Goal: Transaction & Acquisition: Purchase product/service

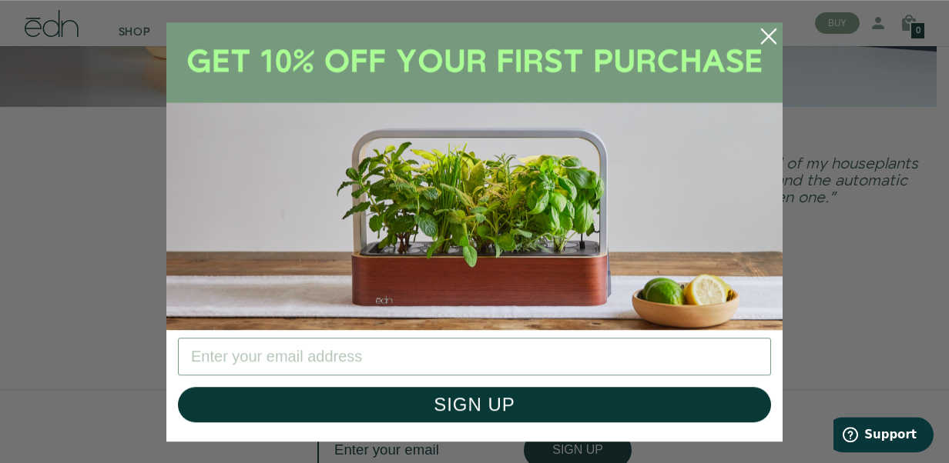
scroll to position [3020, 0]
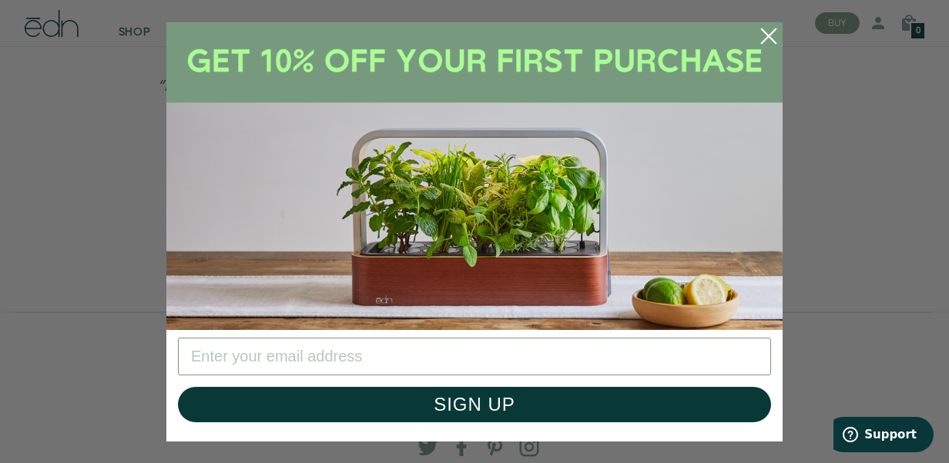
click at [768, 37] on icon "Close dialog" at bounding box center [768, 35] width 14 height 14
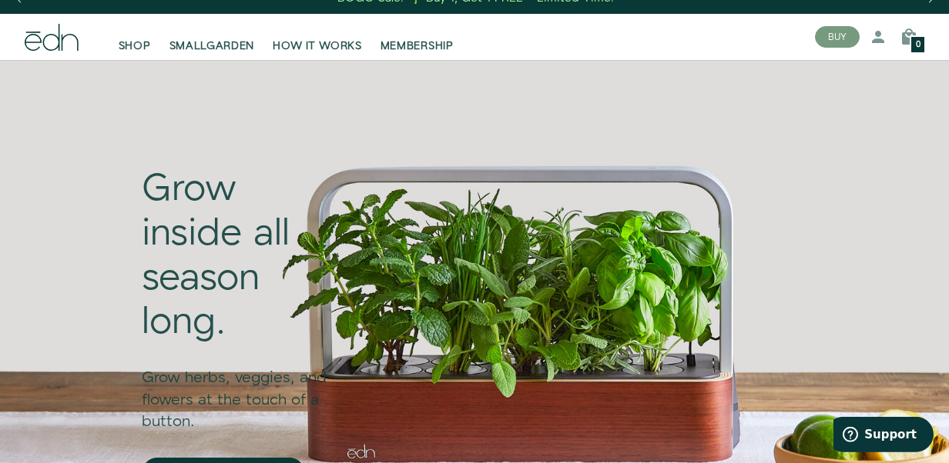
scroll to position [0, 0]
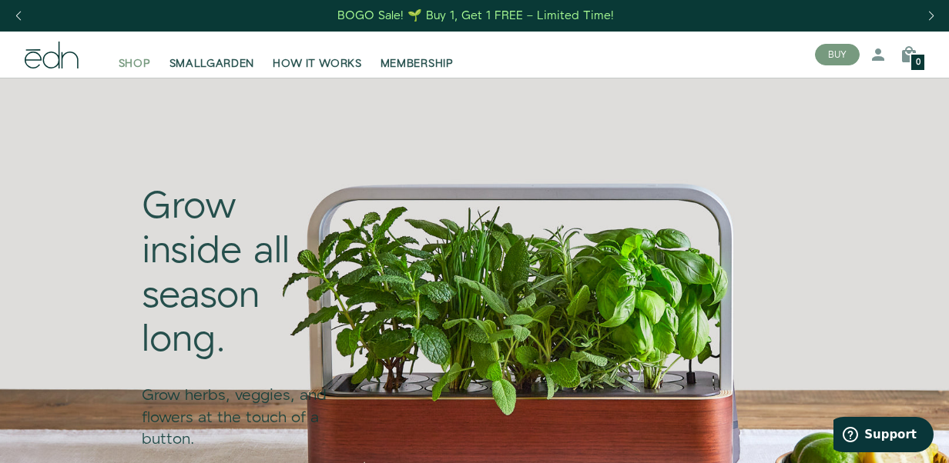
click at [126, 62] on span "SHOP" at bounding box center [135, 63] width 32 height 15
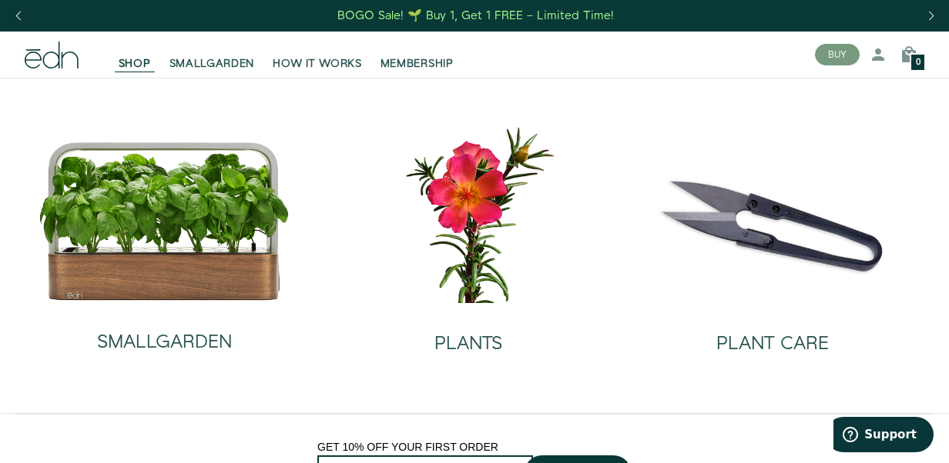
click at [494, 18] on div "BOGO Sale! 🌱 Buy 1, Get 1 FREE – Limited Time!" at bounding box center [475, 16] width 276 height 16
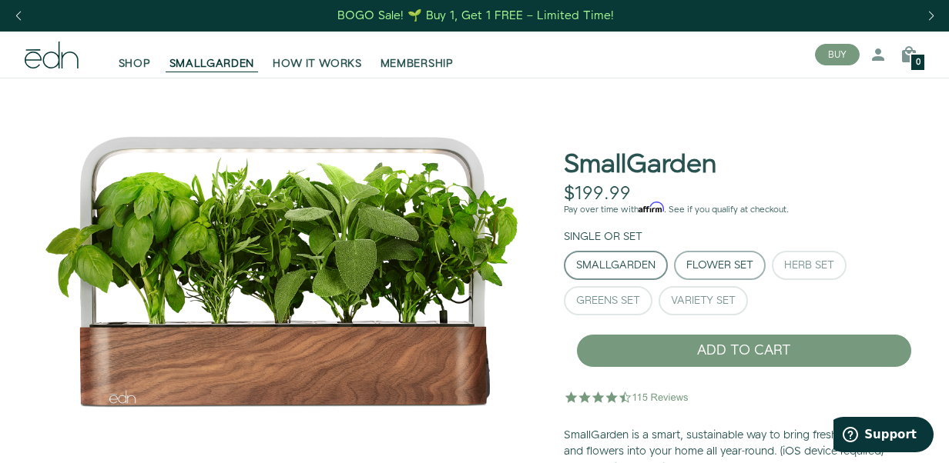
click at [724, 261] on div "Flower Set" at bounding box center [719, 265] width 67 height 11
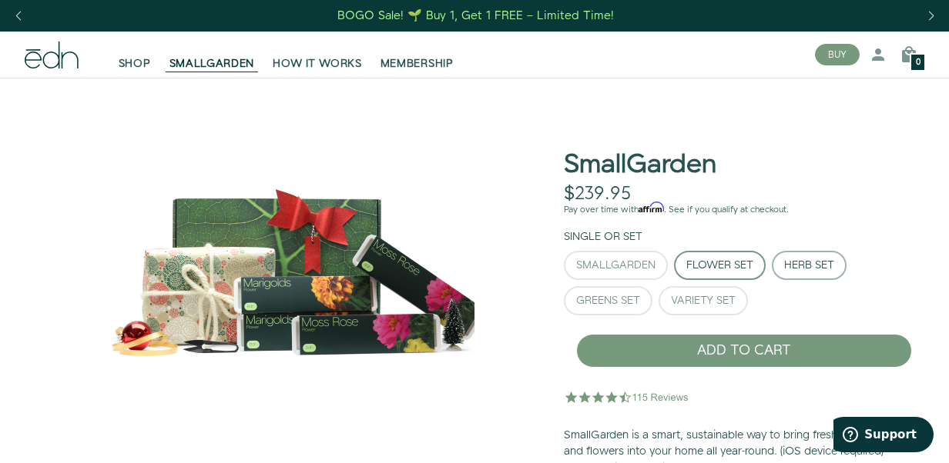
click at [800, 265] on div "Herb Set" at bounding box center [809, 265] width 50 height 11
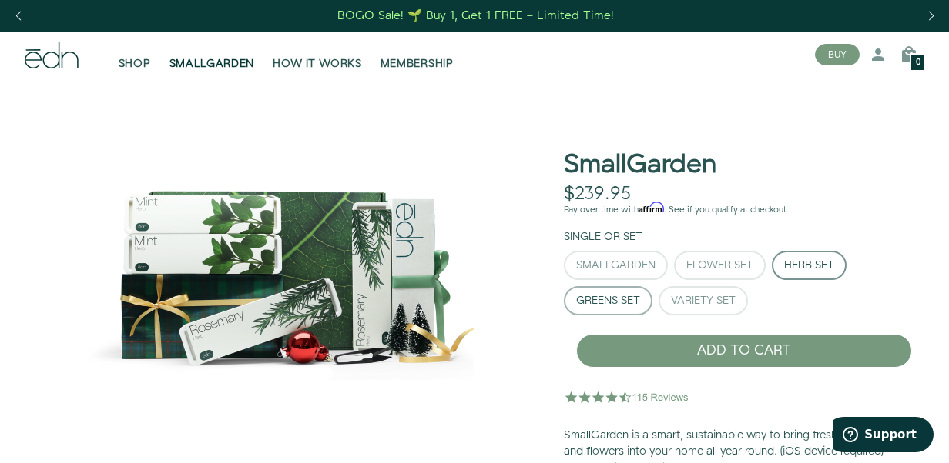
click at [615, 301] on div "Greens Set" at bounding box center [608, 301] width 64 height 11
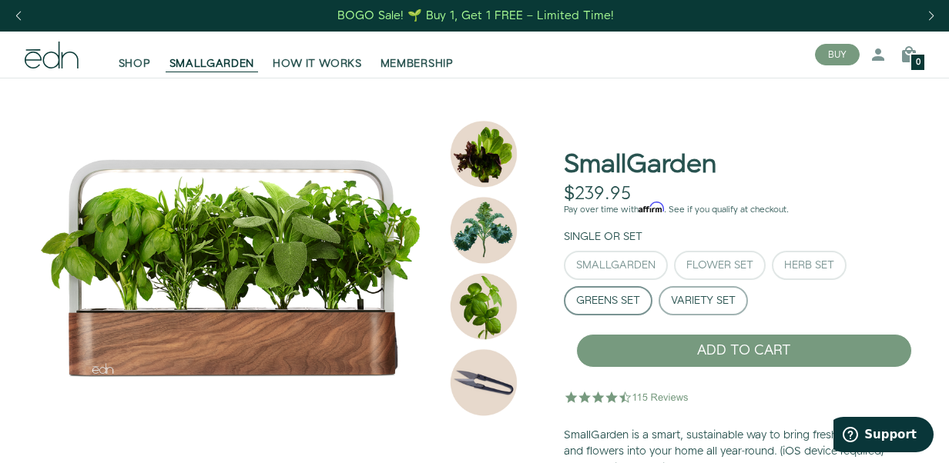
click at [698, 302] on div "Variety Set" at bounding box center [703, 301] width 65 height 11
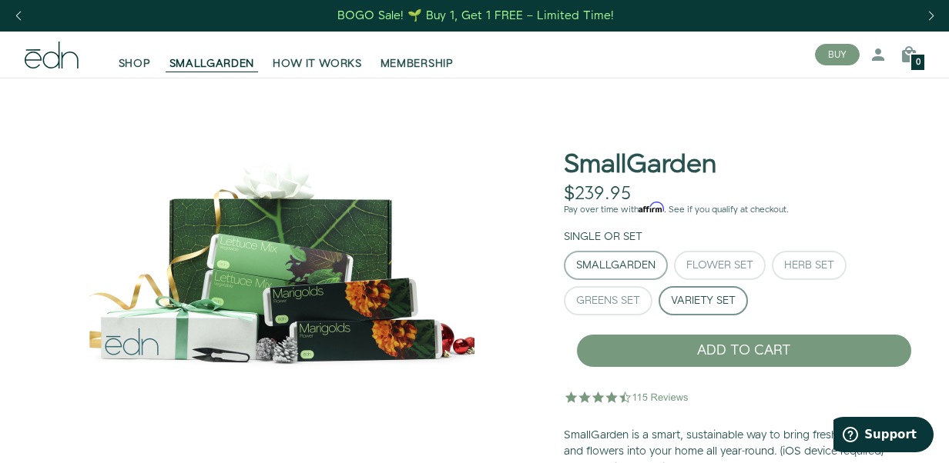
click at [621, 268] on div "SmallGarden" at bounding box center [615, 265] width 79 height 11
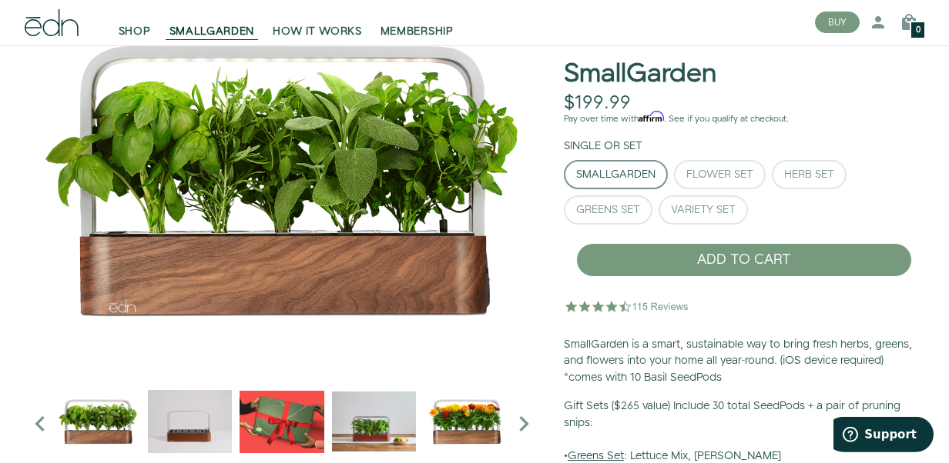
scroll to position [160, 0]
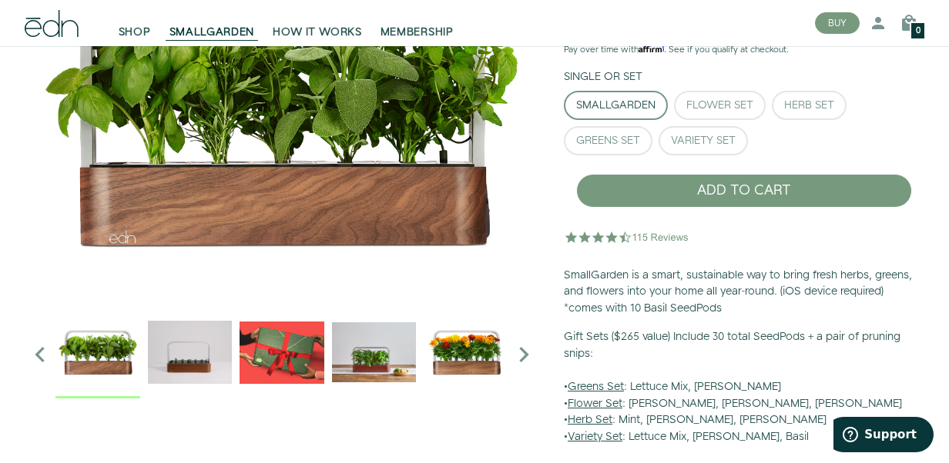
click at [470, 343] on img "5 / 6" at bounding box center [465, 352] width 85 height 85
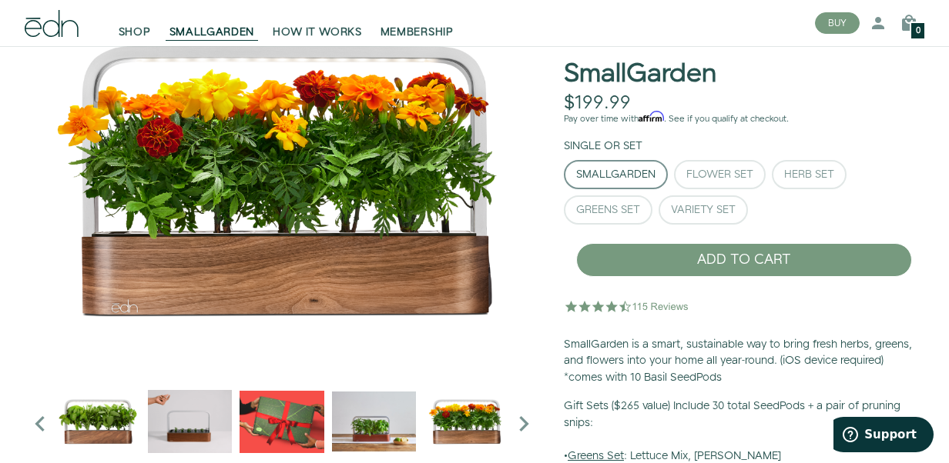
scroll to position [0, 0]
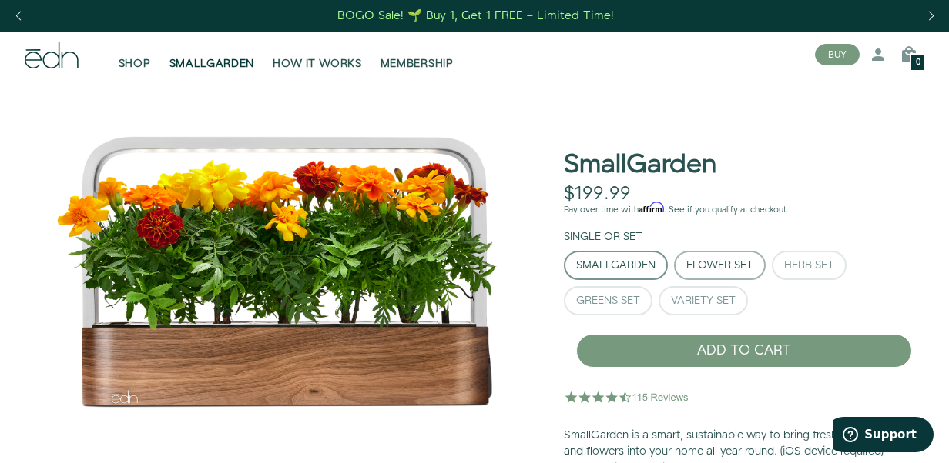
click at [738, 258] on button "Flower Set" at bounding box center [720, 265] width 92 height 29
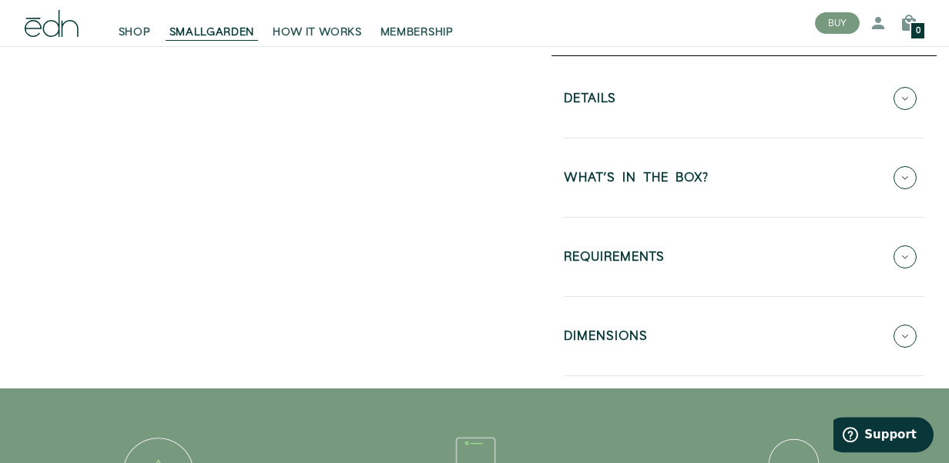
scroll to position [641, 0]
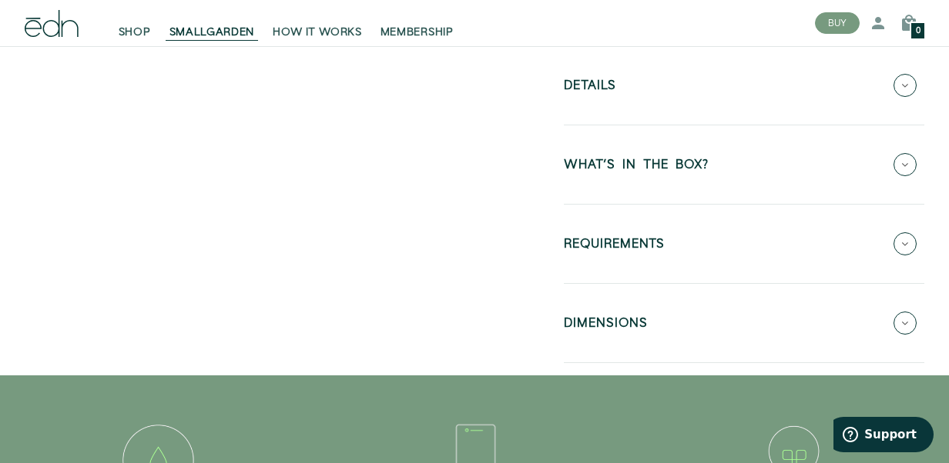
click at [681, 164] on h5 "WHAT'S IN THE BOX?" at bounding box center [636, 168] width 145 height 18
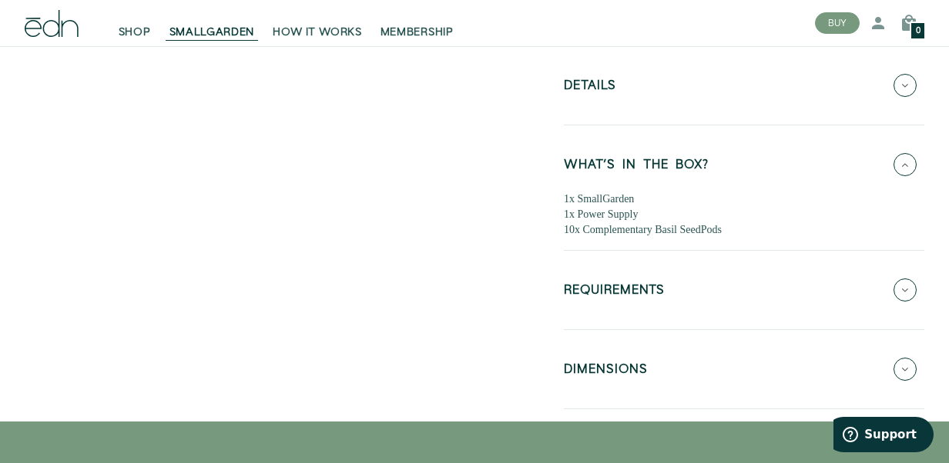
click at [599, 83] on h5 "Details" at bounding box center [590, 88] width 52 height 18
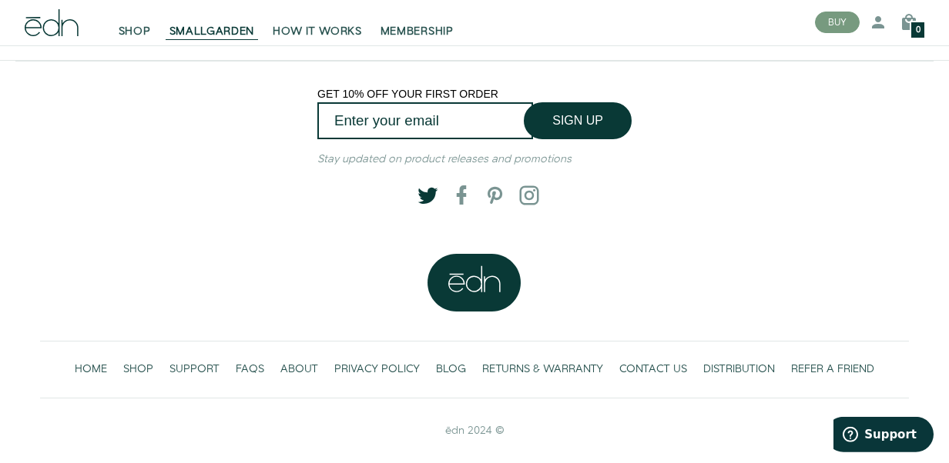
scroll to position [3233, 0]
